Goal: Task Accomplishment & Management: Manage account settings

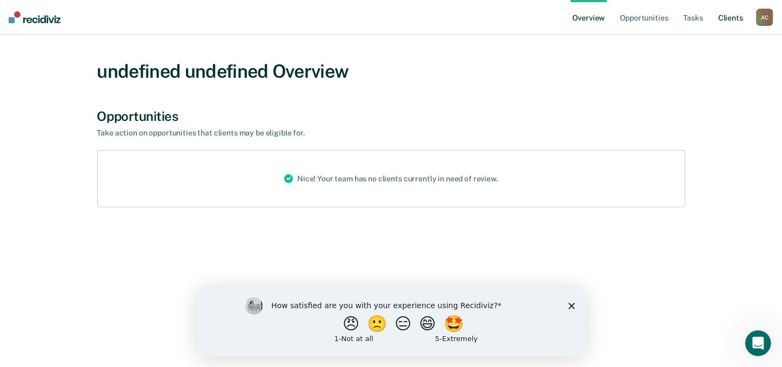
click at [726, 18] on link "Client s" at bounding box center [730, 17] width 29 height 35
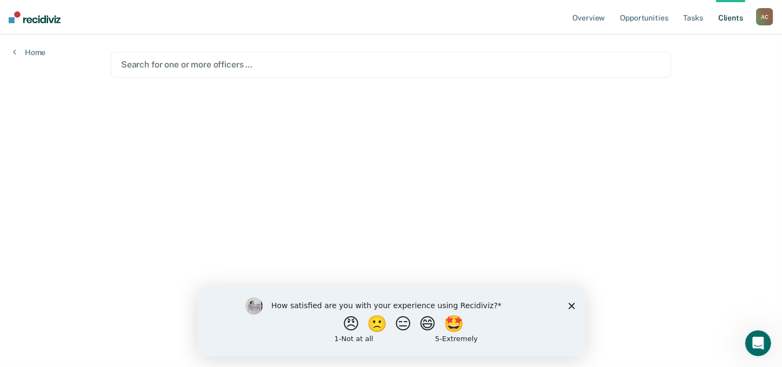
click at [348, 64] on div at bounding box center [391, 64] width 540 height 12
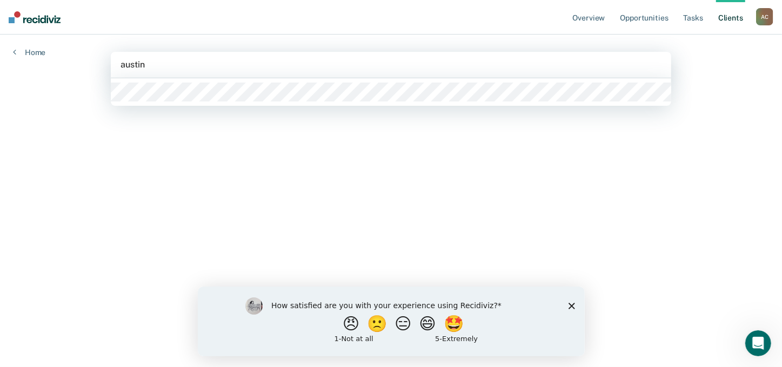
type input "[PERSON_NAME]"
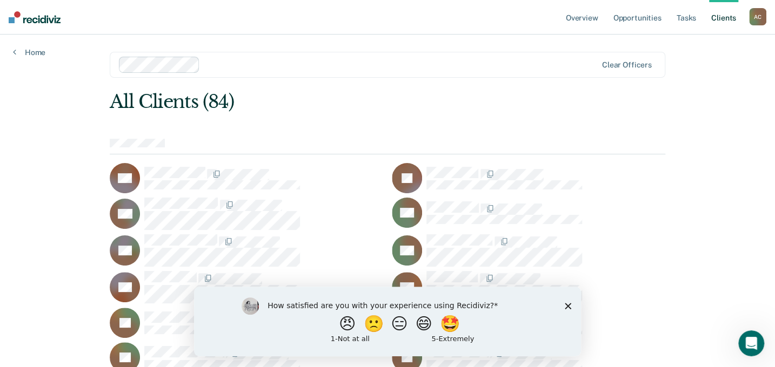
click at [570, 306] on icon "Close survey" at bounding box center [567, 305] width 6 height 6
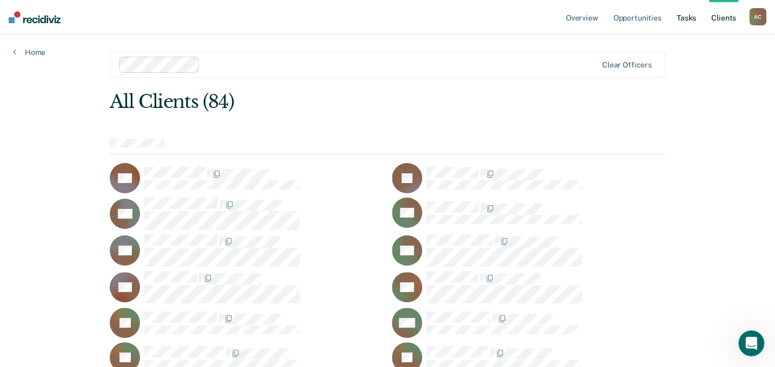
click at [688, 18] on link "Tasks" at bounding box center [686, 17] width 24 height 35
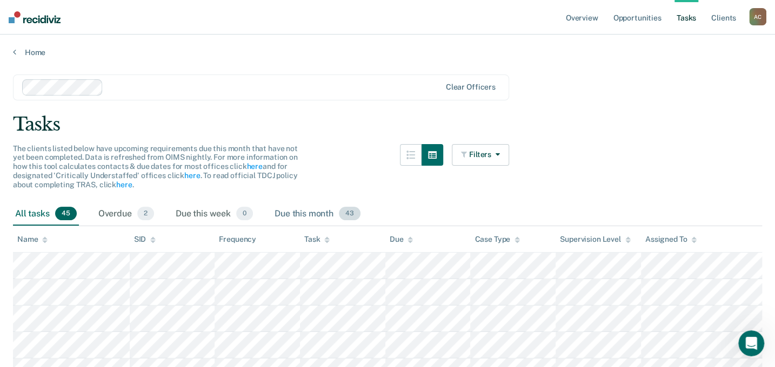
click at [307, 211] on div "Due this month 43" at bounding box center [317, 215] width 90 height 24
click at [266, 88] on div at bounding box center [273, 87] width 333 height 12
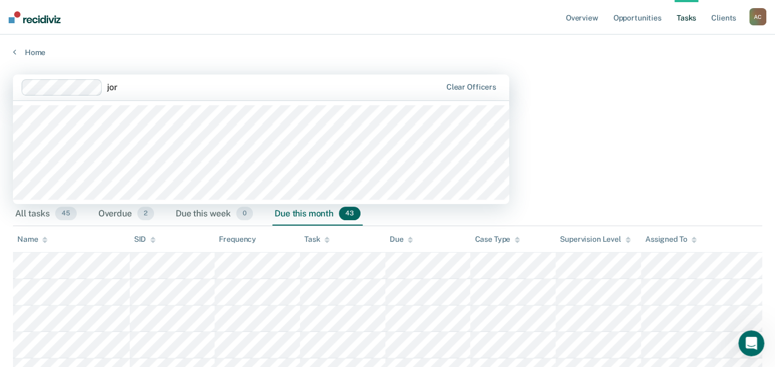
type input "jord"
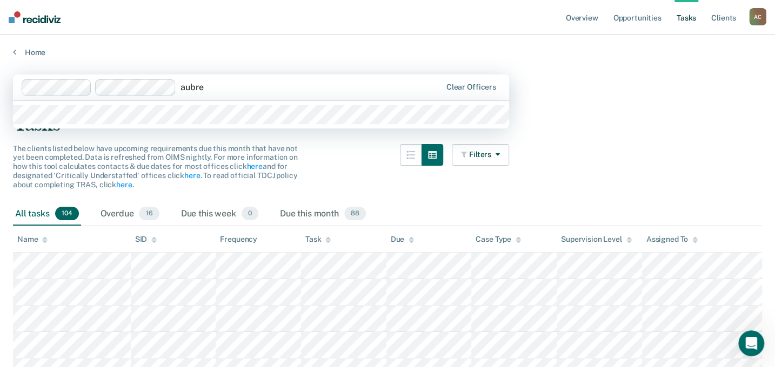
type input "[PERSON_NAME]"
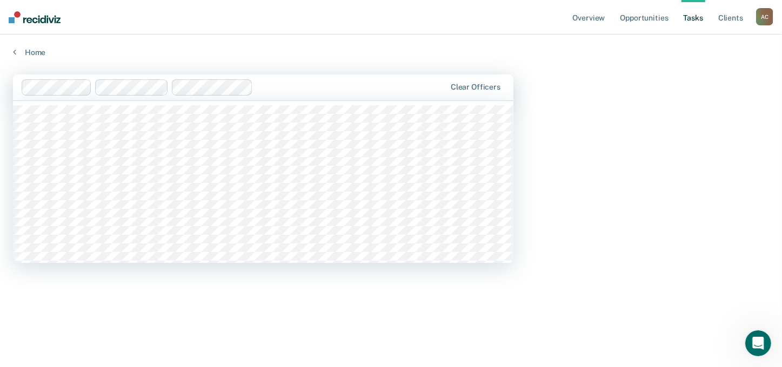
click at [279, 81] on div at bounding box center [351, 87] width 188 height 12
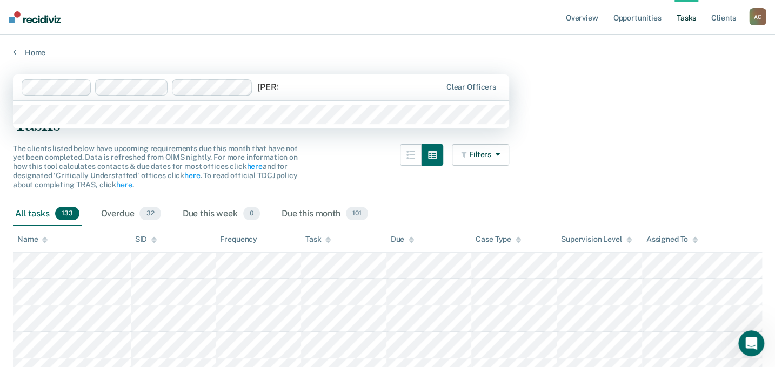
type input "[PERSON_NAME]"
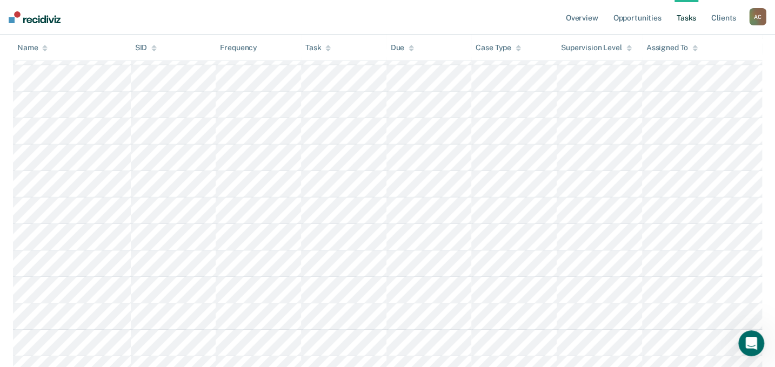
scroll to position [1669, 0]
click at [327, 49] on icon at bounding box center [327, 47] width 5 height 7
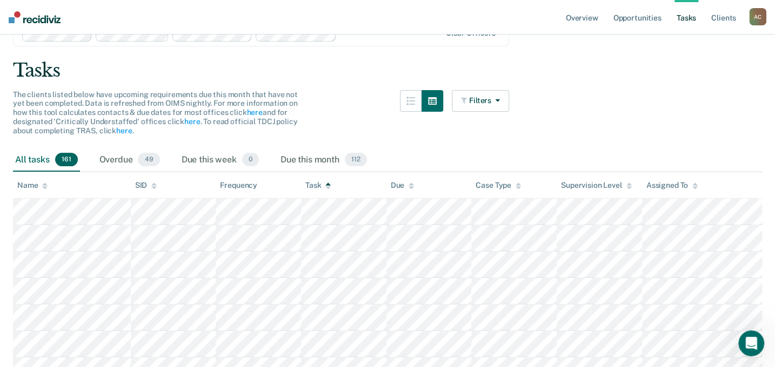
scroll to position [0, 0]
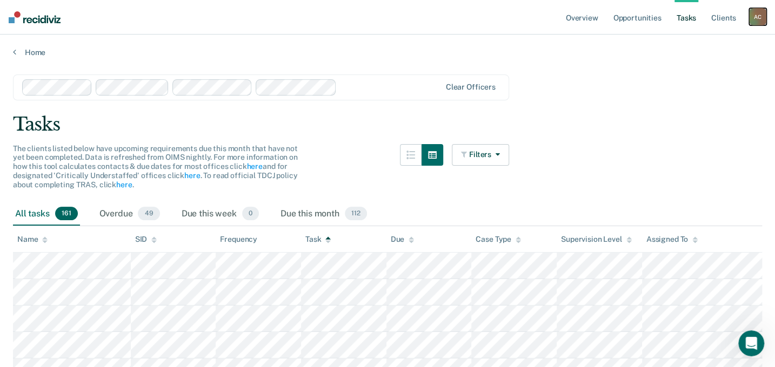
click at [760, 17] on div "A C" at bounding box center [757, 16] width 17 height 17
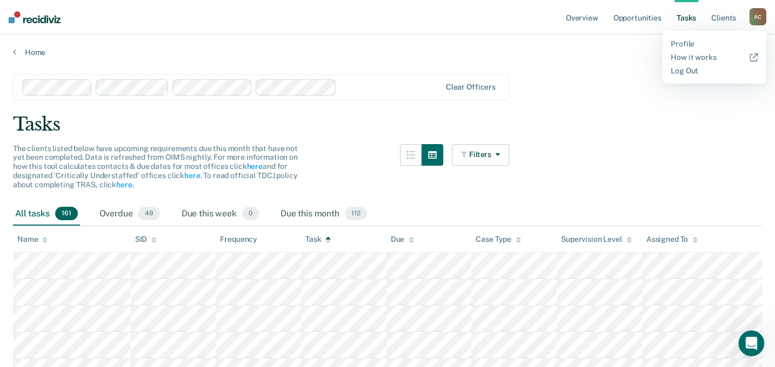
click at [760, 17] on div "A C" at bounding box center [757, 16] width 17 height 17
click at [584, 17] on link "Overview" at bounding box center [581, 17] width 37 height 35
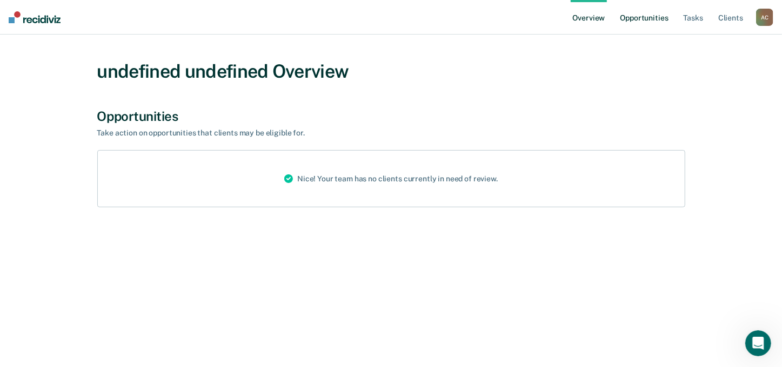
click at [639, 19] on link "Opportunities" at bounding box center [643, 17] width 52 height 35
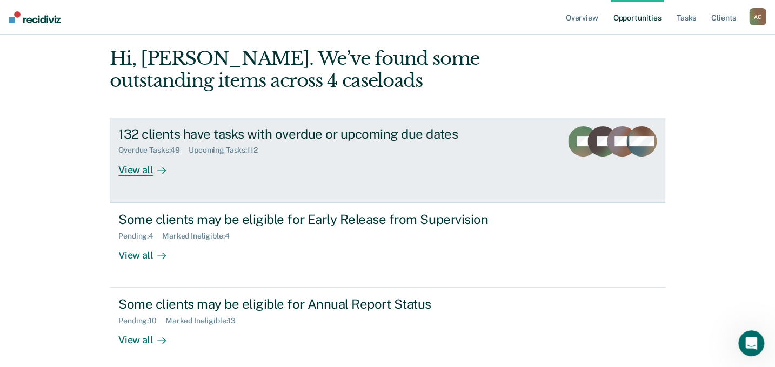
scroll to position [49, 0]
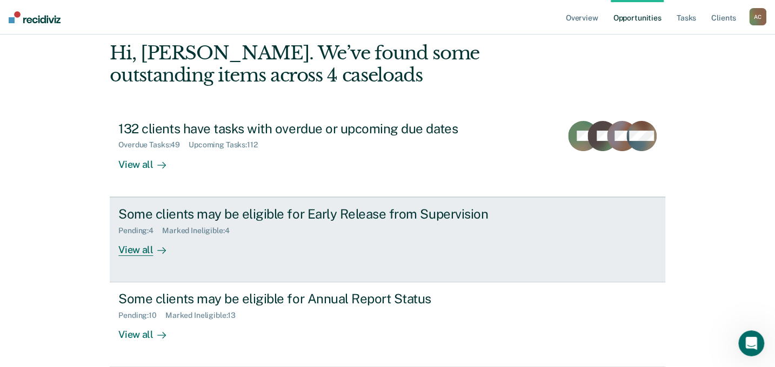
click at [144, 252] on div "View all" at bounding box center [148, 245] width 60 height 21
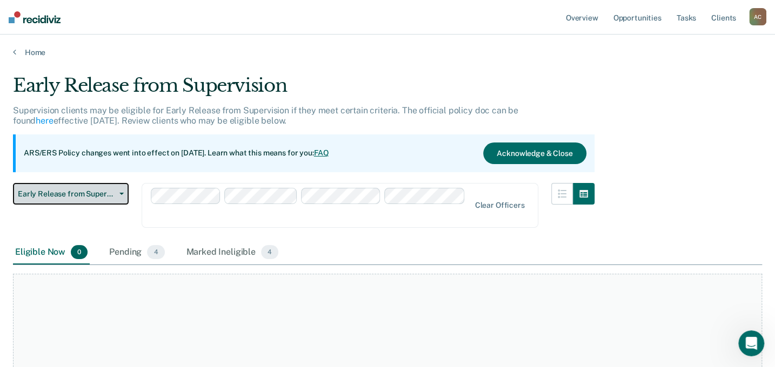
click at [123, 194] on icon "button" at bounding box center [121, 194] width 4 height 2
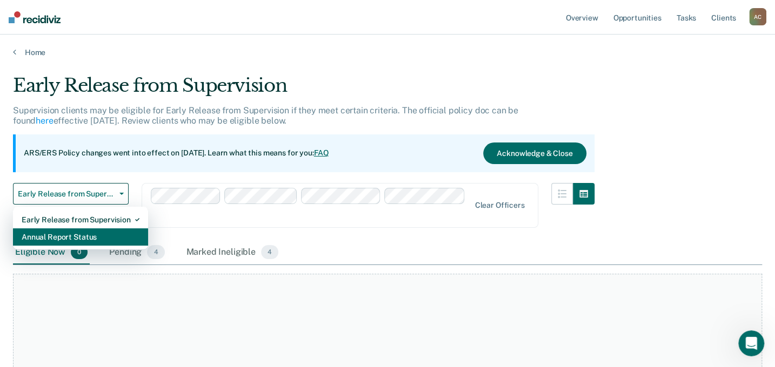
click at [95, 238] on div "Annual Report Status" at bounding box center [81, 236] width 118 height 17
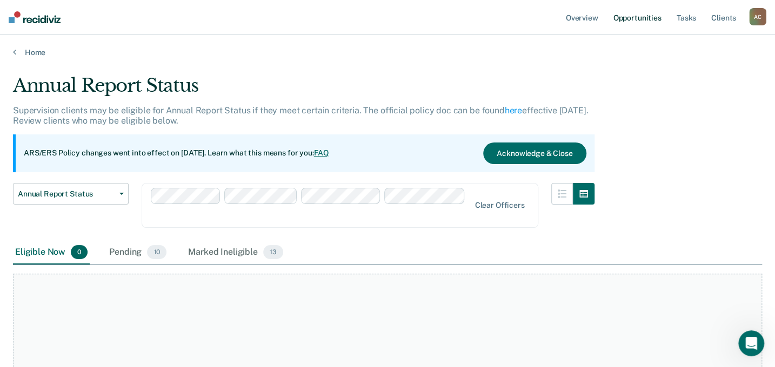
click at [630, 19] on link "Opportunities" at bounding box center [636, 17] width 52 height 35
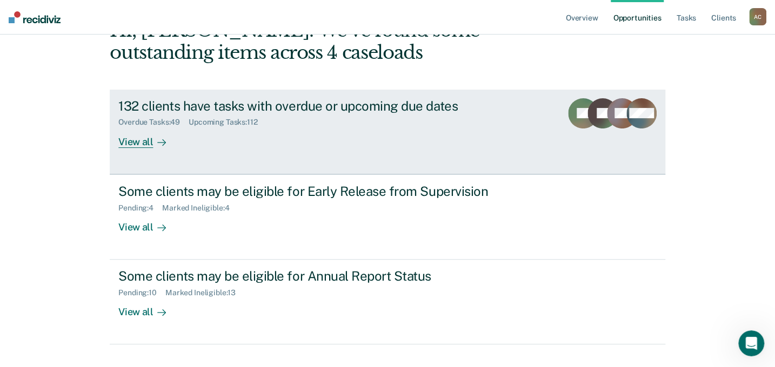
scroll to position [92, 0]
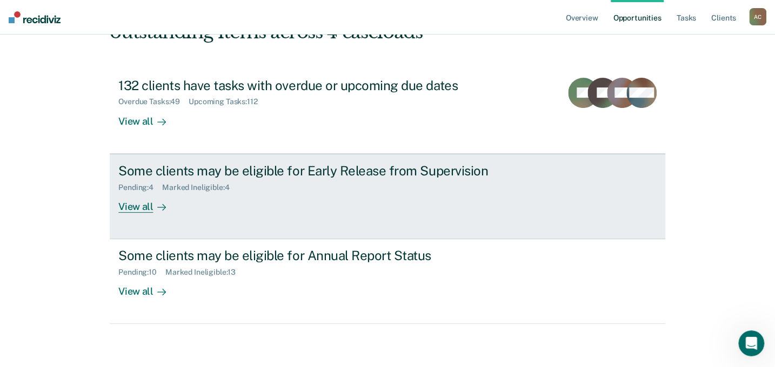
click at [318, 176] on div "Some clients may be eligible for Early Release from Supervision" at bounding box center [307, 171] width 379 height 16
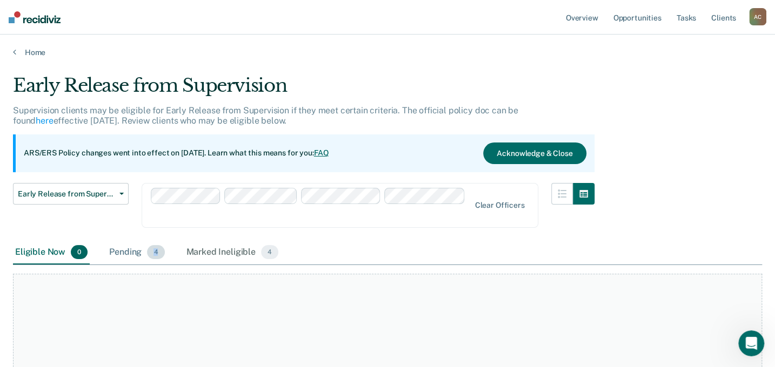
click at [155, 245] on span "4" at bounding box center [155, 252] width 17 height 14
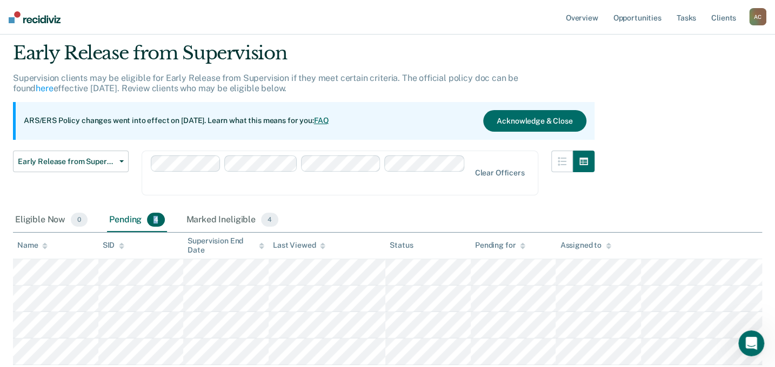
scroll to position [49, 0]
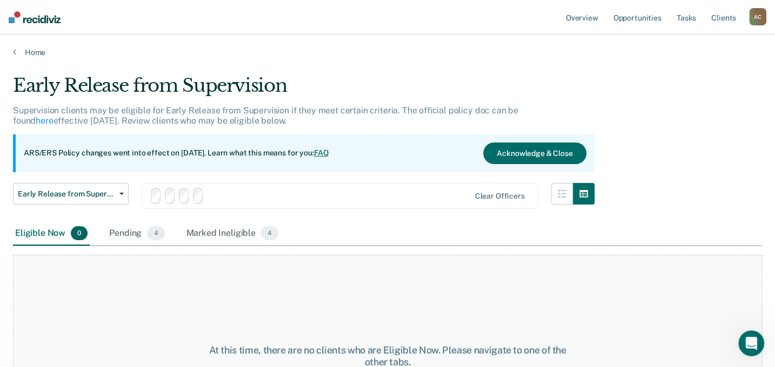
scroll to position [49, 0]
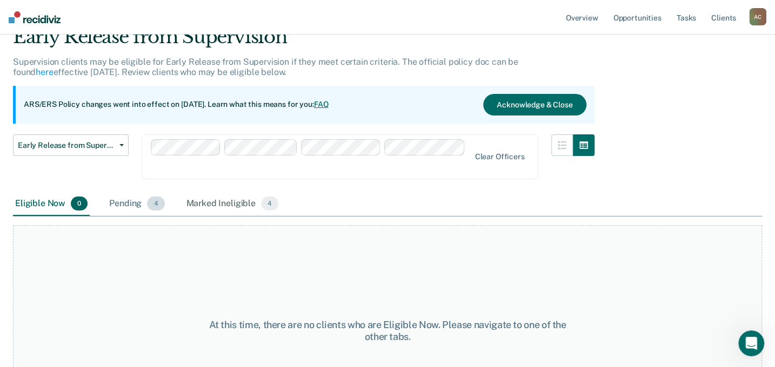
click at [137, 192] on div "Pending 4" at bounding box center [136, 204] width 59 height 24
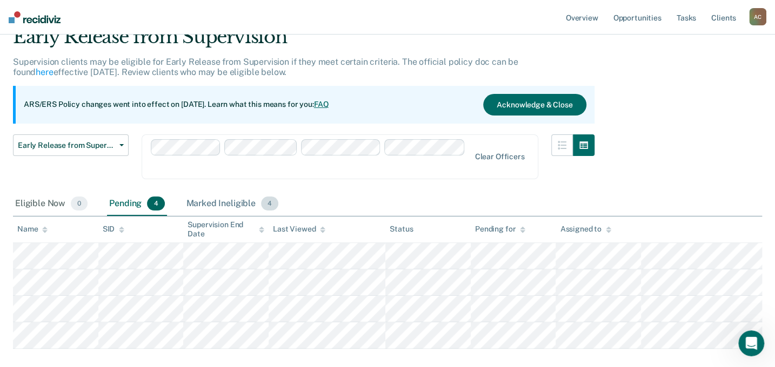
click at [225, 192] on div "Marked Ineligible 4" at bounding box center [232, 204] width 97 height 24
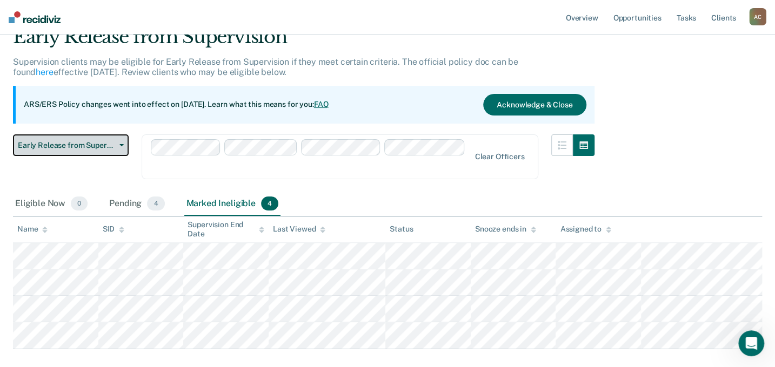
click at [123, 144] on icon "button" at bounding box center [121, 145] width 4 height 2
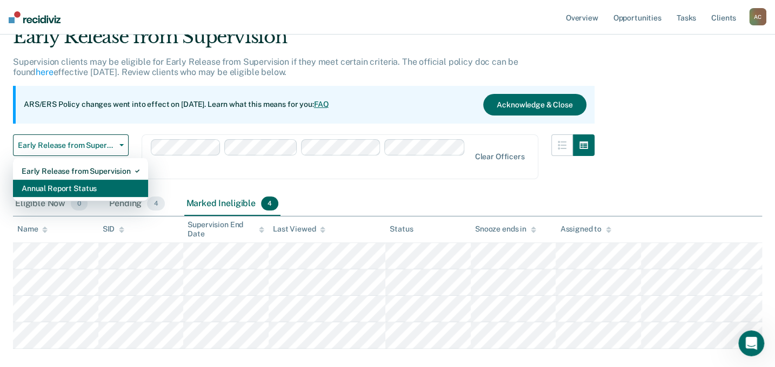
click at [102, 186] on div "Annual Report Status" at bounding box center [81, 188] width 118 height 17
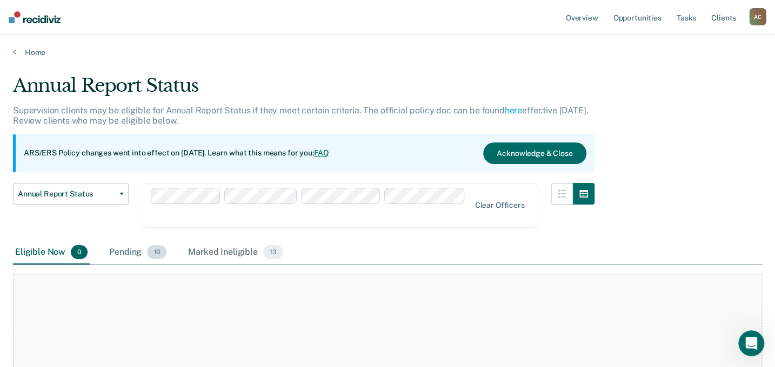
click at [148, 245] on span "10" at bounding box center [156, 252] width 19 height 14
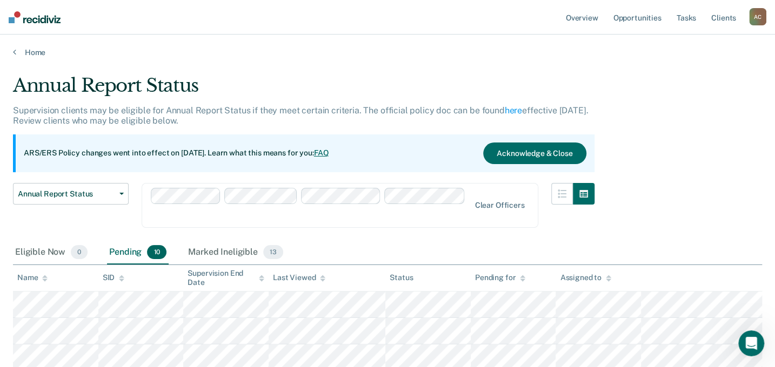
scroll to position [49, 0]
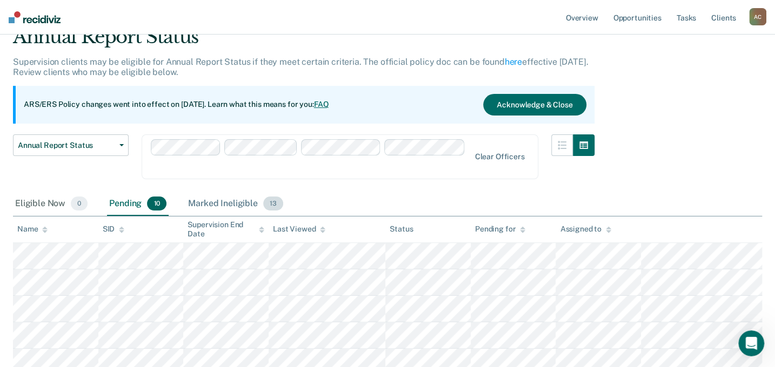
click at [248, 192] on div "Marked Ineligible 13" at bounding box center [235, 204] width 99 height 24
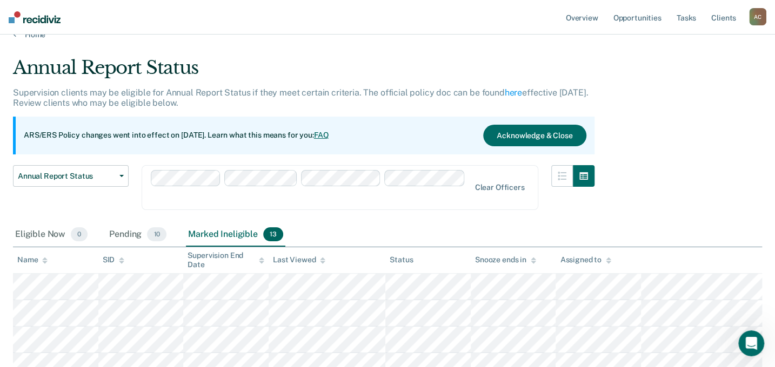
scroll to position [0, 0]
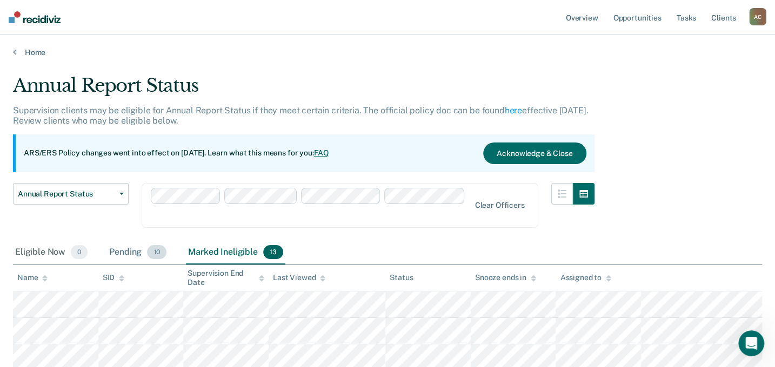
click at [136, 241] on div "Pending 10" at bounding box center [138, 253] width 62 height 24
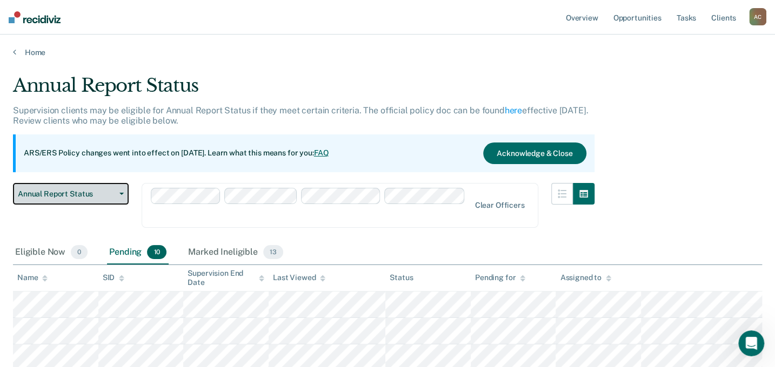
click at [120, 193] on icon "button" at bounding box center [121, 194] width 4 height 2
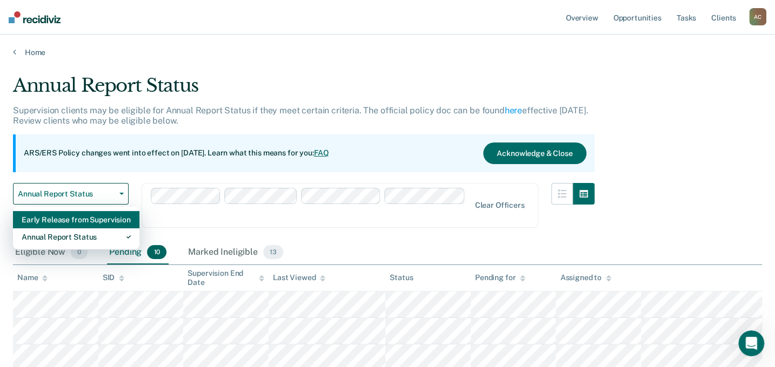
click at [116, 219] on div "Early Release from Supervision" at bounding box center [76, 219] width 109 height 17
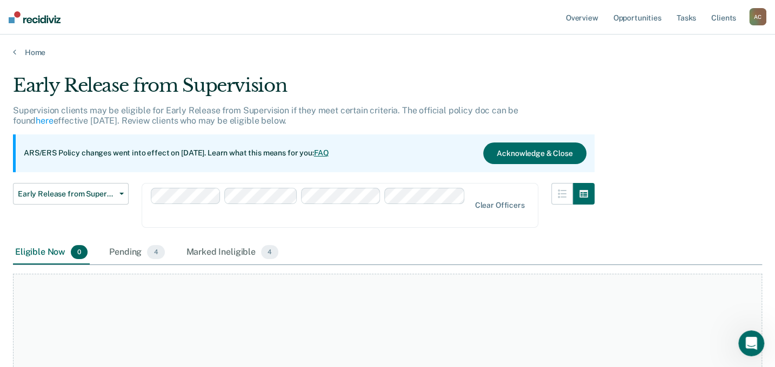
click at [46, 241] on div "Eligible Now 0" at bounding box center [51, 253] width 77 height 24
click at [104, 196] on span "Early Release from Supervision" at bounding box center [66, 194] width 97 height 9
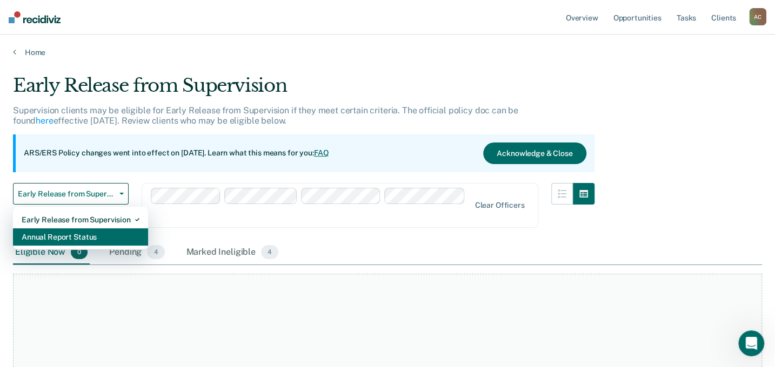
click at [97, 234] on div "Annual Report Status" at bounding box center [81, 236] width 118 height 17
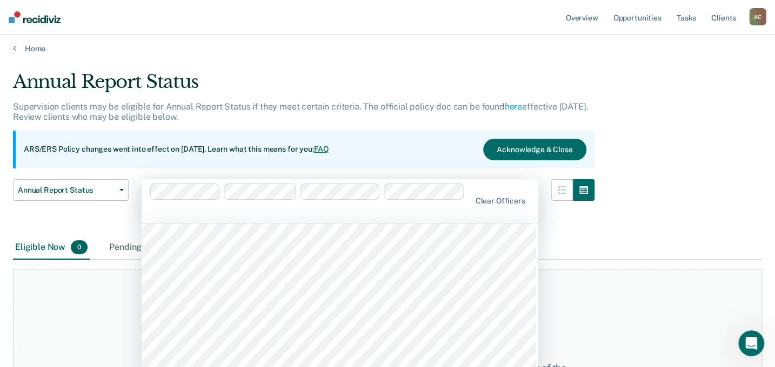
scroll to position [294, 0]
click at [713, 292] on div "At this time, there are no clients who are Eligible Now. Please navigate to one…" at bounding box center [387, 374] width 749 height 211
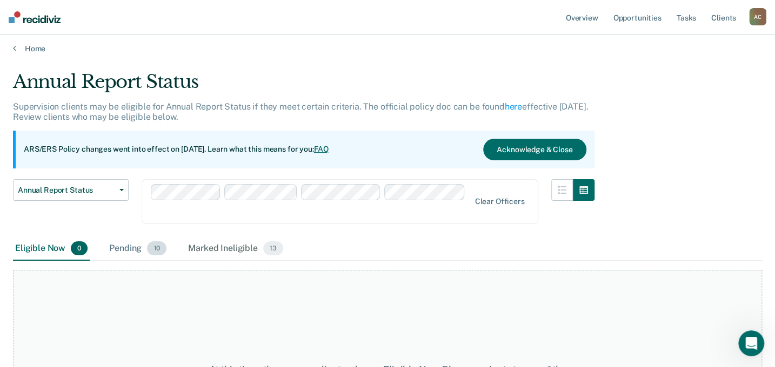
click at [134, 237] on div "Pending 10" at bounding box center [138, 249] width 62 height 24
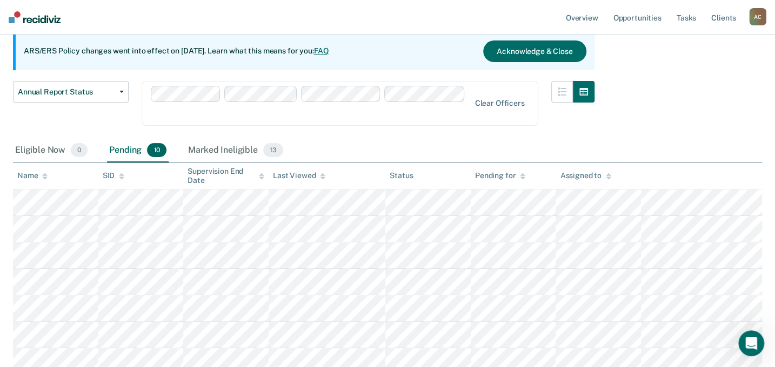
scroll to position [151, 0]
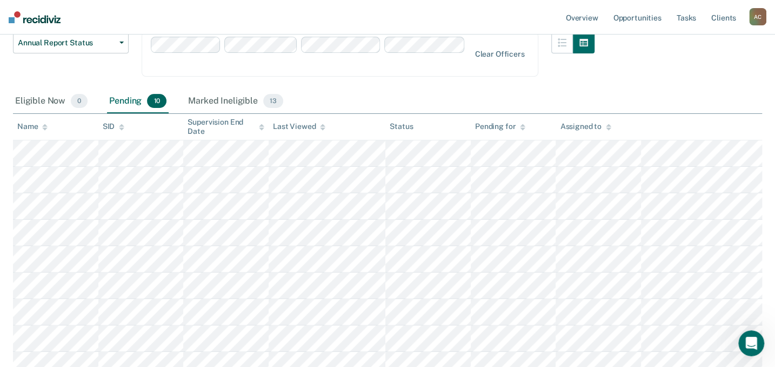
click at [41, 122] on div "Name" at bounding box center [32, 126] width 30 height 9
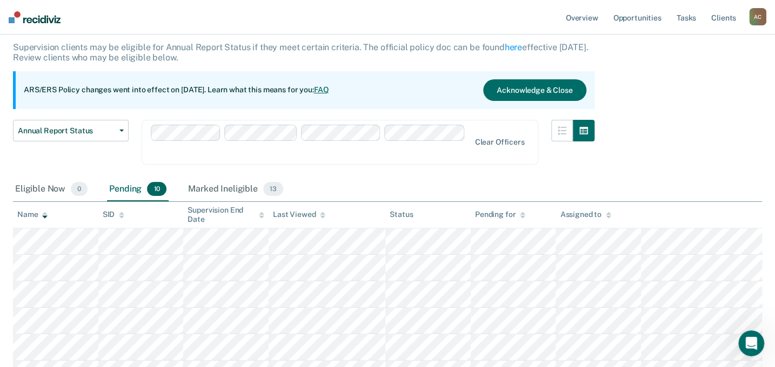
scroll to position [50, 0]
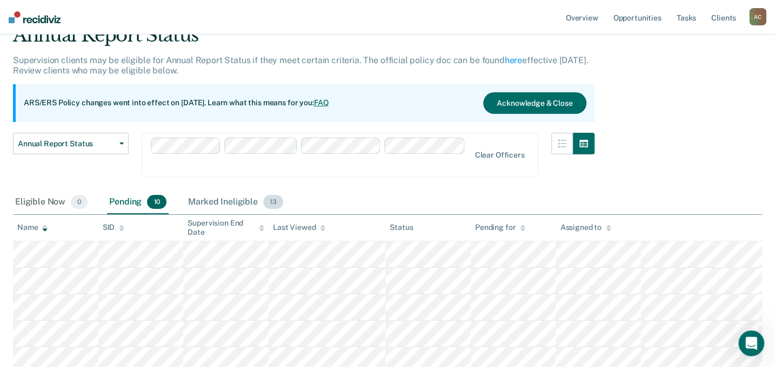
click at [207, 191] on div "Marked Ineligible 13" at bounding box center [235, 203] width 99 height 24
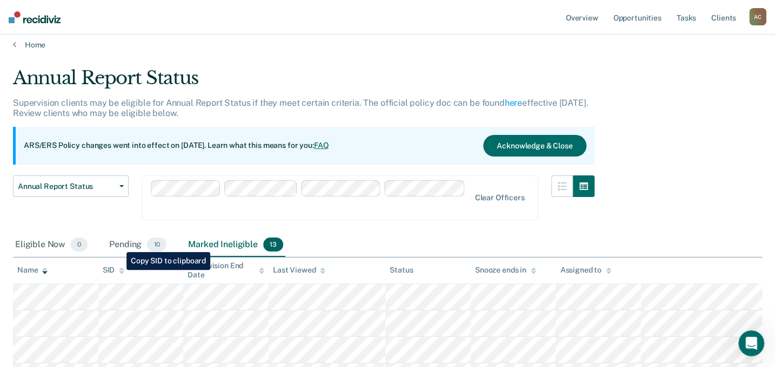
scroll to position [0, 0]
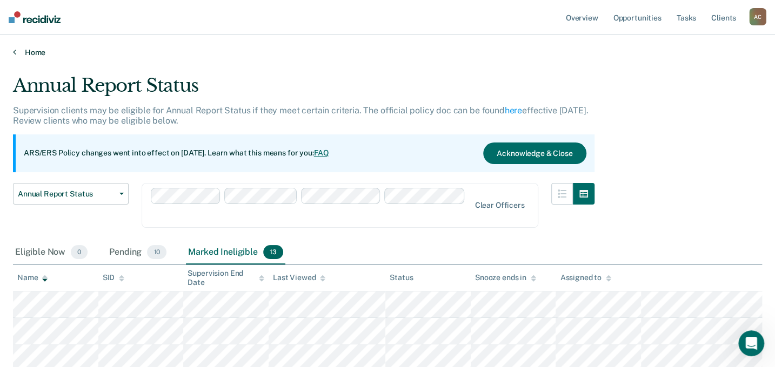
click at [32, 53] on link "Home" at bounding box center [387, 53] width 749 height 10
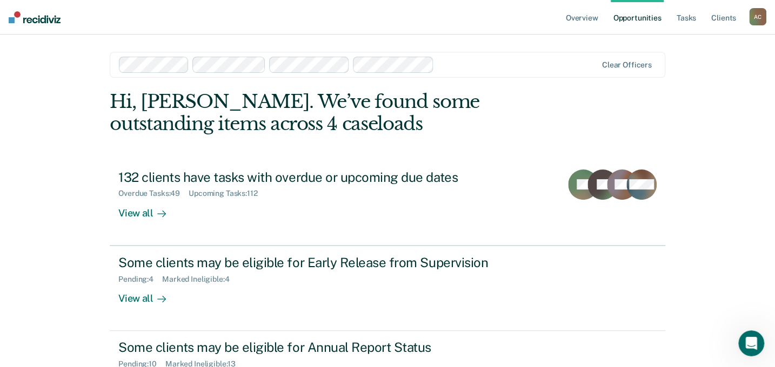
drag, startPoint x: 223, startPoint y: 1, endPoint x: 508, endPoint y: 42, distance: 288.2
click at [508, 42] on main "Clear officers Hi, [PERSON_NAME]. We’ve found some outstanding items across 4 c…" at bounding box center [387, 234] width 581 height 399
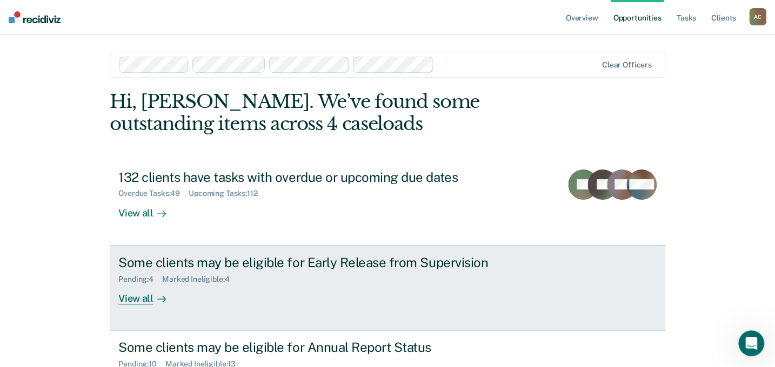
drag, startPoint x: 667, startPoint y: 0, endPoint x: 522, endPoint y: 298, distance: 331.7
click at [522, 298] on link "Some clients may be eligible for Early Release from Supervision Pending : 4 Mar…" at bounding box center [387, 288] width 555 height 85
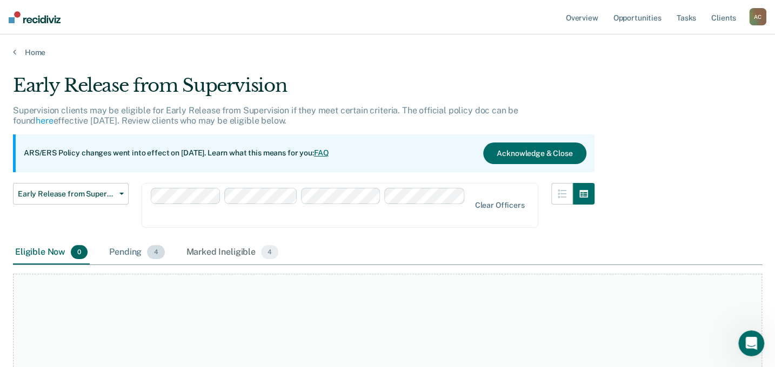
click at [118, 241] on div "Pending 4" at bounding box center [136, 253] width 59 height 24
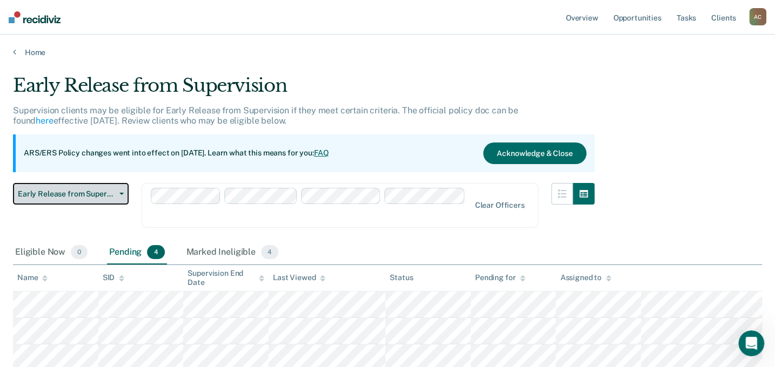
click at [119, 194] on icon "button" at bounding box center [121, 194] width 4 height 2
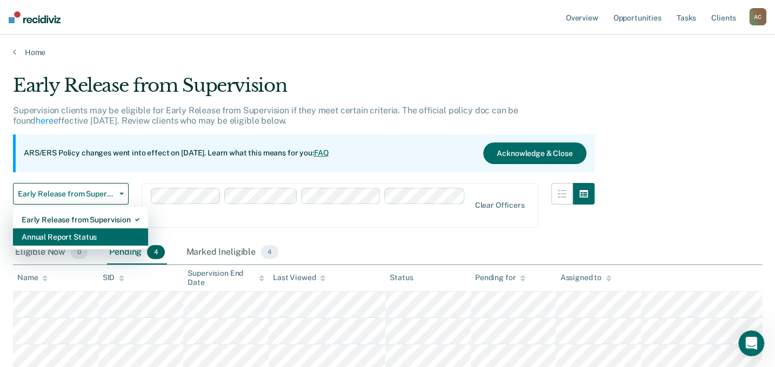
click at [84, 238] on div "Annual Report Status" at bounding box center [81, 236] width 118 height 17
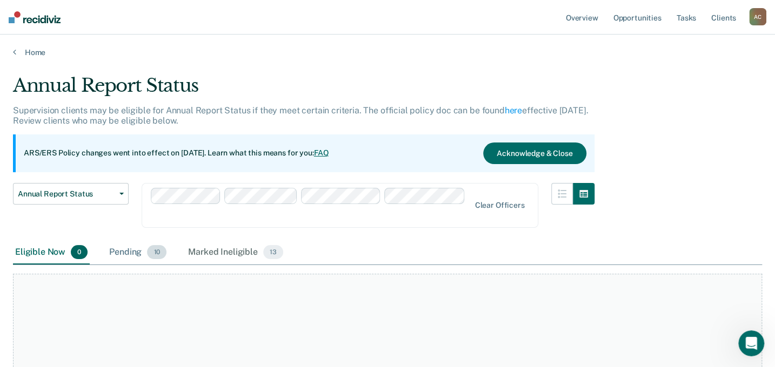
click at [131, 241] on div "Pending 10" at bounding box center [138, 253] width 62 height 24
